Goal: Transaction & Acquisition: Purchase product/service

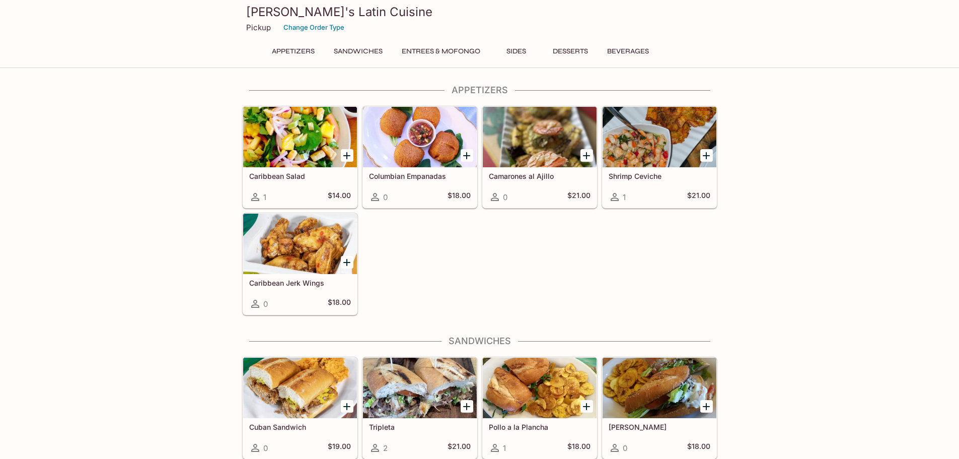
click at [364, 54] on button "Sandwiches" at bounding box center [358, 51] width 60 height 14
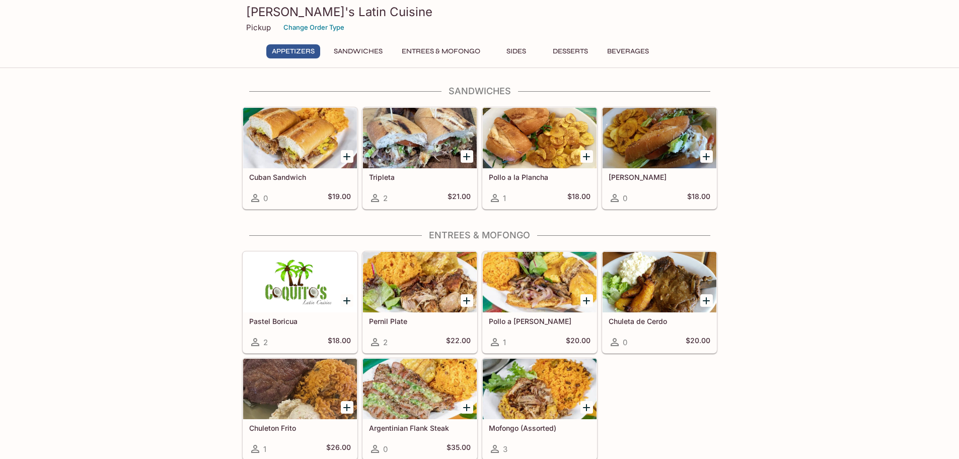
scroll to position [166, 0]
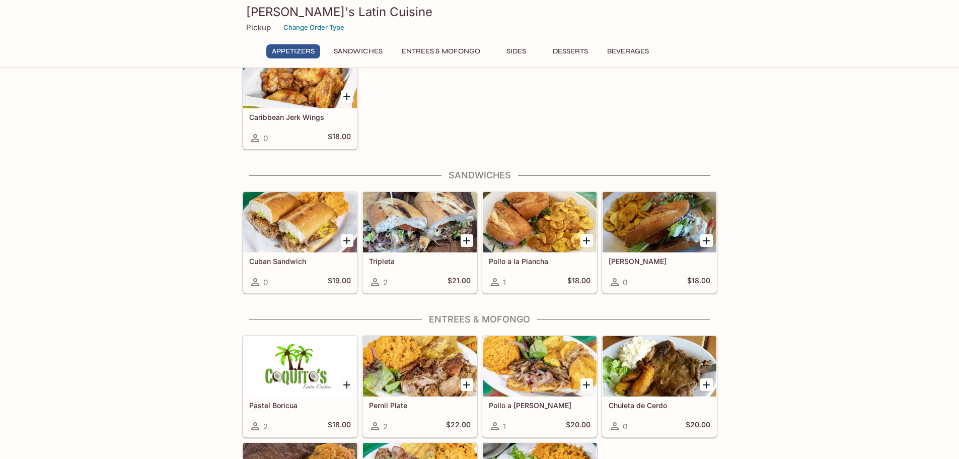
click at [309, 234] on div at bounding box center [300, 222] width 114 height 60
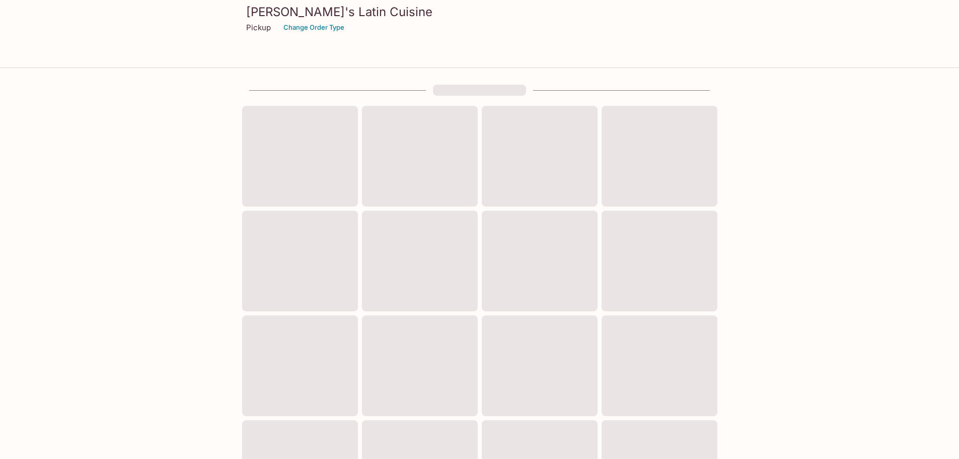
scroll to position [166, 0]
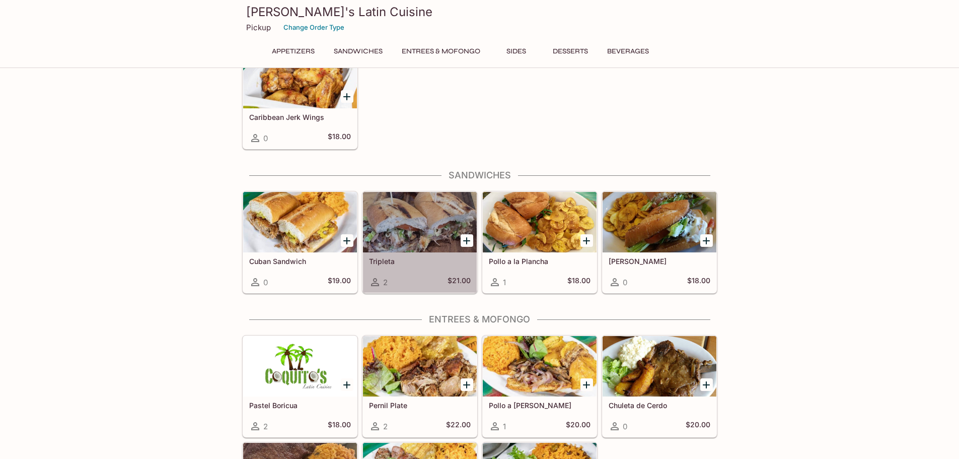
click at [417, 214] on div at bounding box center [420, 222] width 114 height 60
